Goal: Information Seeking & Learning: Learn about a topic

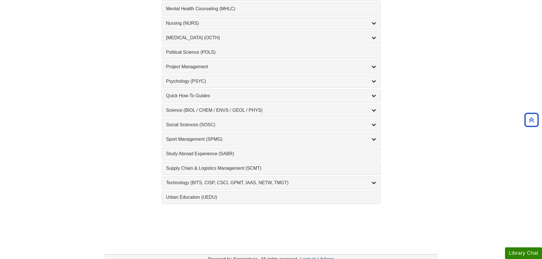
scroll to position [570, 0]
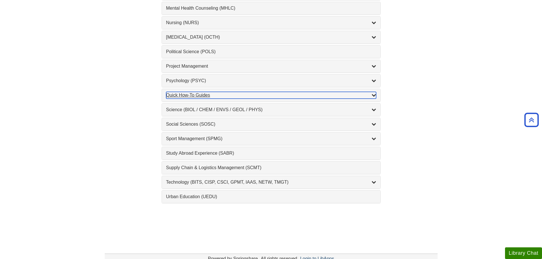
click at [211, 97] on div "Quick How-To Guides , 10 guides" at bounding box center [271, 95] width 210 height 7
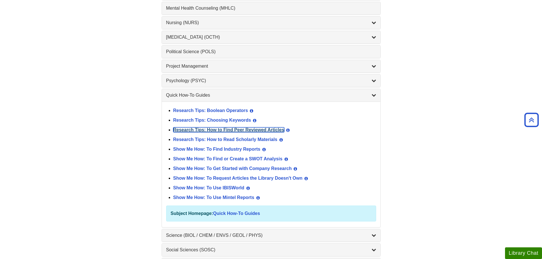
click at [208, 130] on link "Research Tips: How to Find Peer Reviewed Articles" at bounding box center [228, 130] width 111 height 5
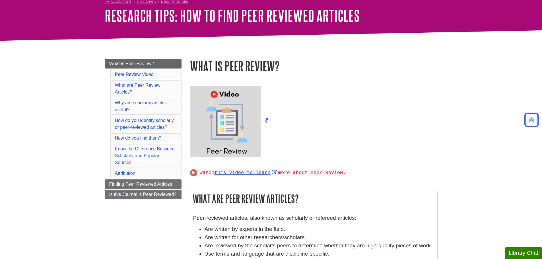
scroll to position [28, 0]
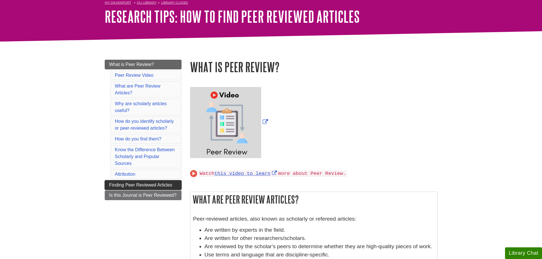
click at [159, 187] on span "Finding Peer Reviewed Articles" at bounding box center [140, 185] width 63 height 5
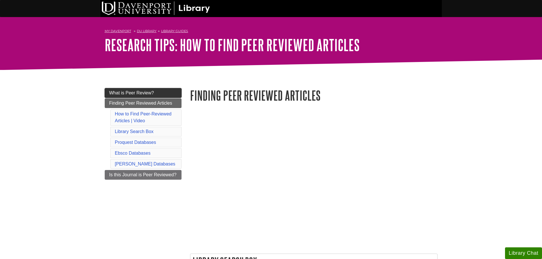
click at [120, 92] on span "What is Peer Review?" at bounding box center [131, 93] width 45 height 5
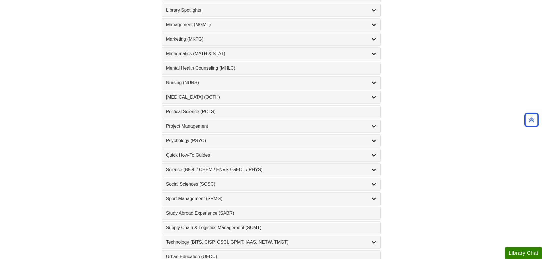
scroll to position [513, 0]
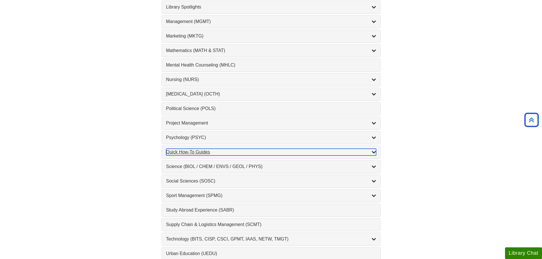
click at [187, 154] on div "Quick How-To Guides , 10 guides" at bounding box center [271, 152] width 210 height 7
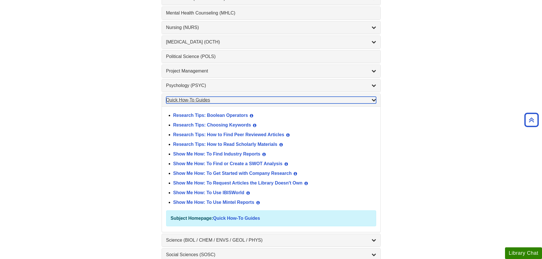
scroll to position [570, 0]
